Goal: Use online tool/utility: Utilize a website feature to perform a specific function

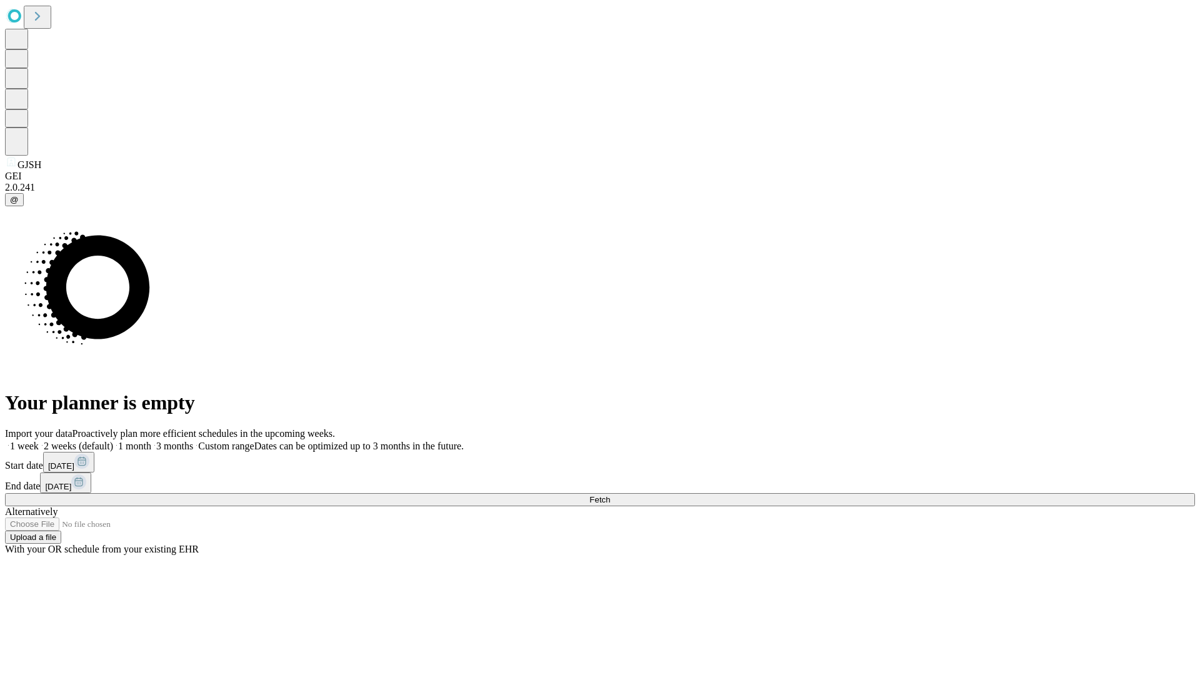
click at [610, 495] on span "Fetch" at bounding box center [599, 499] width 21 height 9
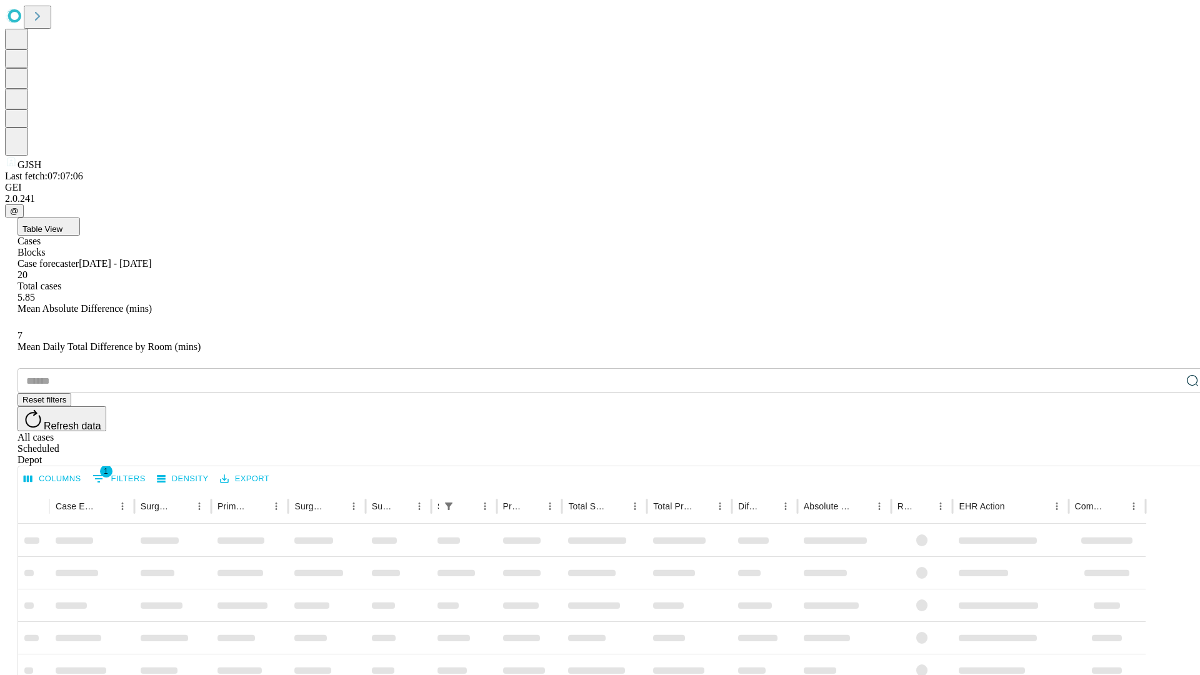
click at [63, 224] on span "Table View" at bounding box center [43, 228] width 40 height 9
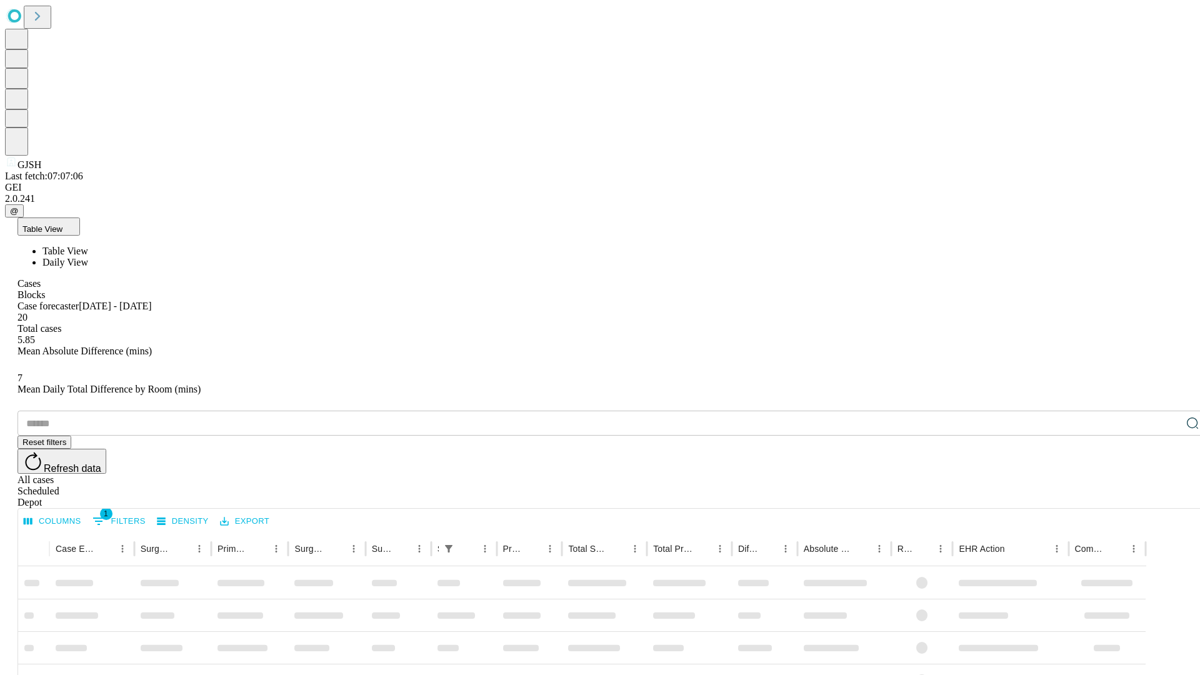
click at [88, 257] on span "Daily View" at bounding box center [66, 262] width 46 height 11
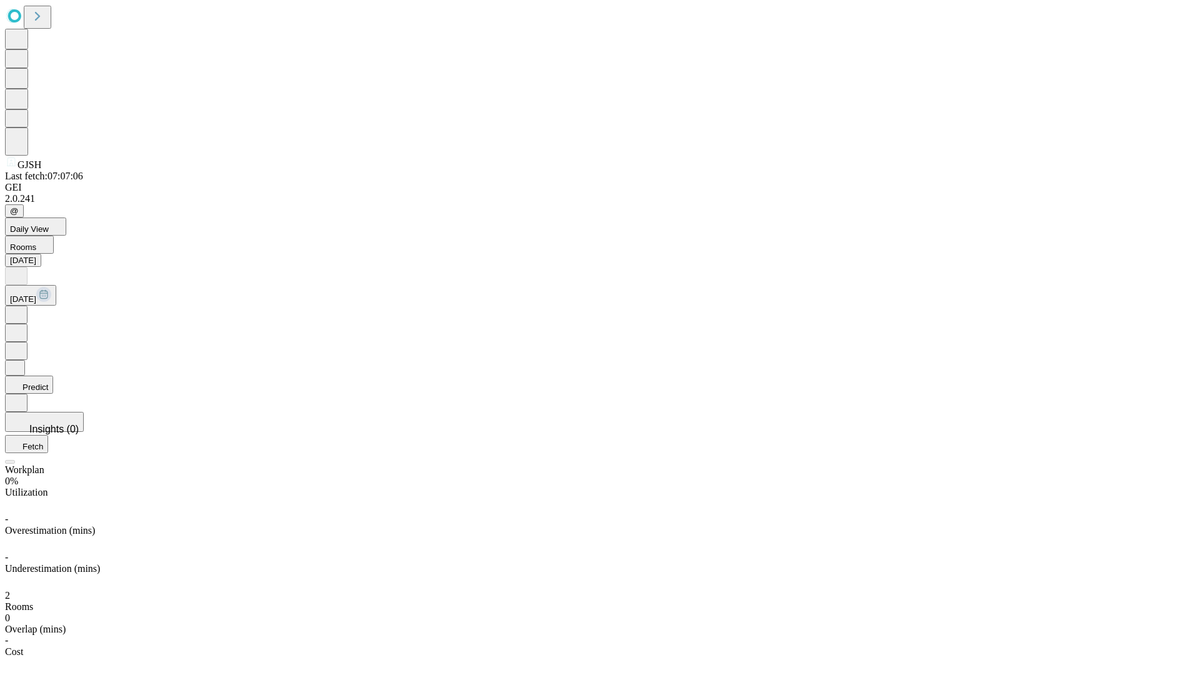
click at [53, 376] on button "Predict" at bounding box center [29, 385] width 48 height 18
